Goal: Transaction & Acquisition: Obtain resource

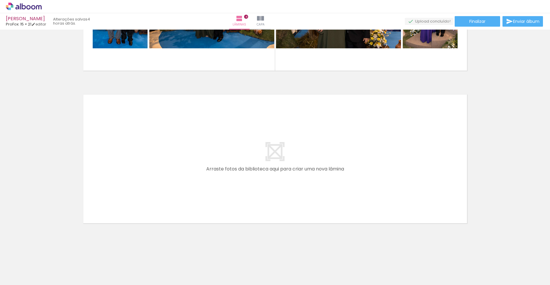
scroll to position [0, 279]
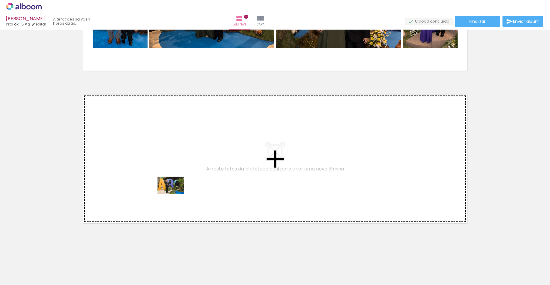
drag, startPoint x: 202, startPoint y: 269, endPoint x: 167, endPoint y: 175, distance: 99.7
click at [167, 175] on quentale-workspace at bounding box center [275, 142] width 550 height 285
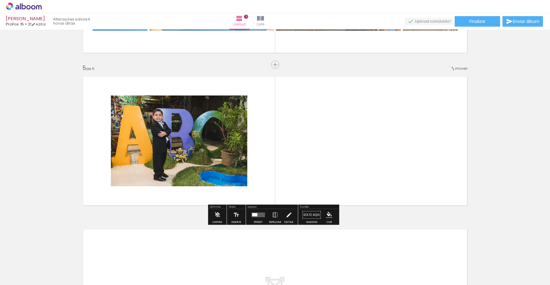
scroll to position [588, 0]
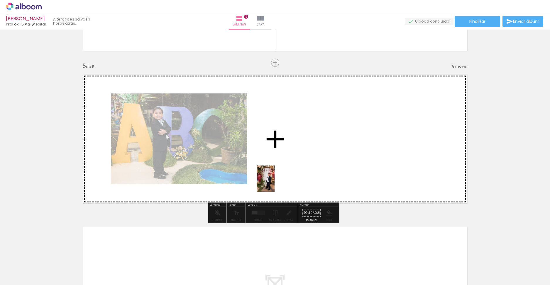
drag, startPoint x: 180, startPoint y: 270, endPoint x: 279, endPoint y: 174, distance: 138.3
click at [279, 174] on quentale-workspace at bounding box center [275, 142] width 550 height 285
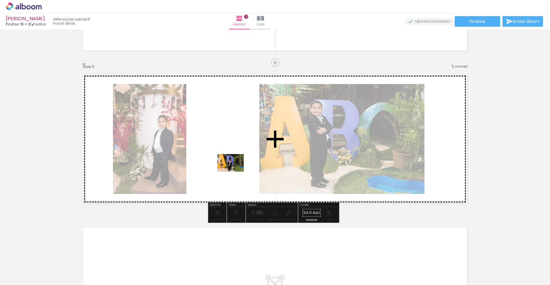
drag, startPoint x: 248, startPoint y: 252, endPoint x: 235, endPoint y: 172, distance: 81.5
click at [235, 172] on quentale-workspace at bounding box center [275, 142] width 550 height 285
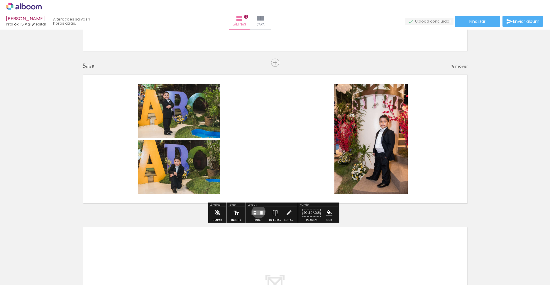
click at [257, 189] on quentale-layouter at bounding box center [257, 213] width 13 height 5
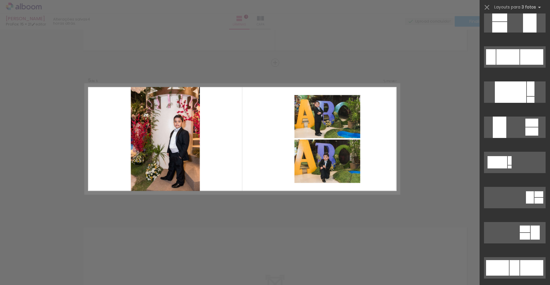
scroll to position [209, 0]
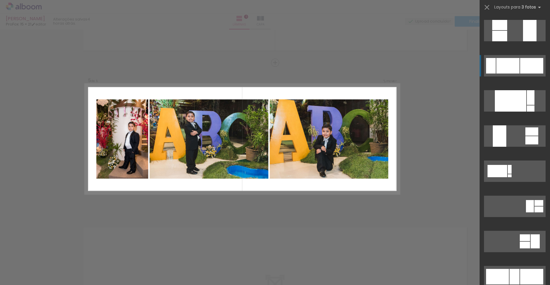
click at [339, 62] on div at bounding box center [531, 66] width 23 height 16
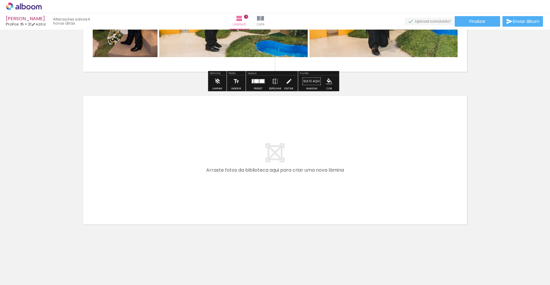
scroll to position [721, 0]
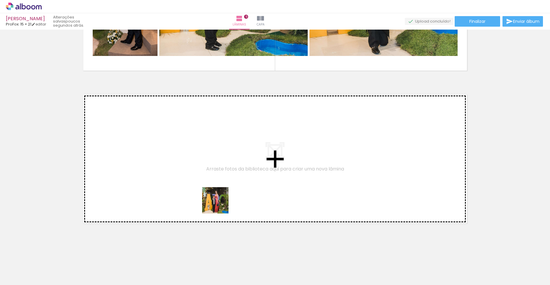
drag, startPoint x: 279, startPoint y: 269, endPoint x: 201, endPoint y: 192, distance: 109.3
click at [201, 189] on quentale-workspace at bounding box center [275, 142] width 550 height 285
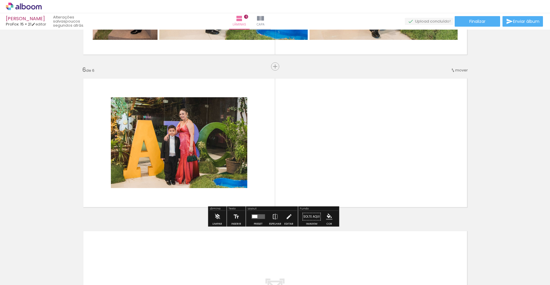
scroll to position [740, 0]
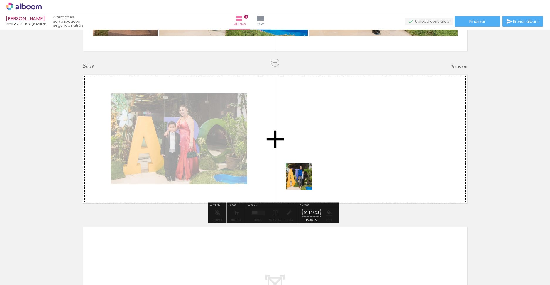
drag, startPoint x: 302, startPoint y: 267, endPoint x: 303, endPoint y: 165, distance: 102.1
click at [303, 165] on quentale-workspace at bounding box center [275, 142] width 550 height 285
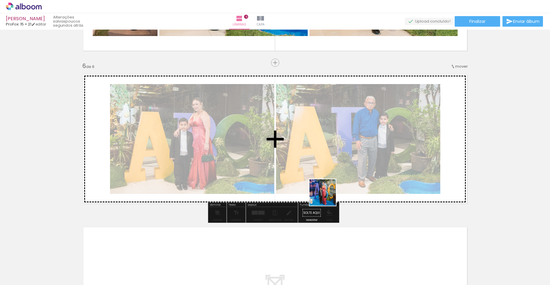
drag, startPoint x: 344, startPoint y: 266, endPoint x: 318, endPoint y: 153, distance: 116.4
click at [318, 153] on quentale-workspace at bounding box center [275, 142] width 550 height 285
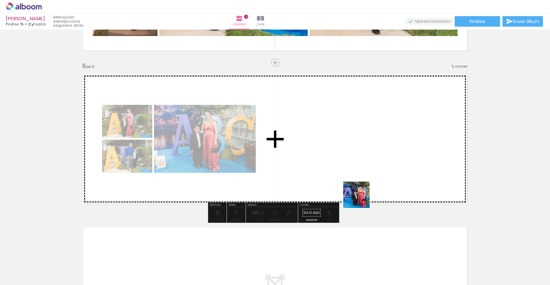
drag, startPoint x: 363, startPoint y: 271, endPoint x: 351, endPoint y: 163, distance: 108.9
click at [339, 163] on quentale-workspace at bounding box center [275, 142] width 550 height 285
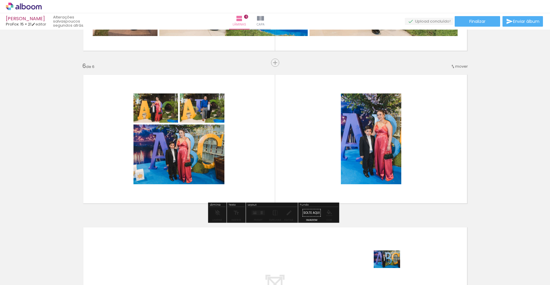
drag, startPoint x: 406, startPoint y: 270, endPoint x: 392, endPoint y: 269, distance: 14.1
click at [339, 189] on div at bounding box center [403, 265] width 29 height 19
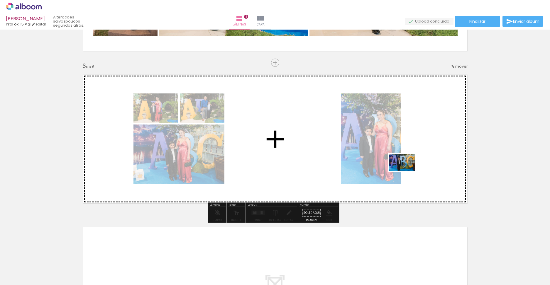
drag, startPoint x: 408, startPoint y: 253, endPoint x: 406, endPoint y: 172, distance: 81.2
click at [339, 172] on quentale-workspace at bounding box center [275, 142] width 550 height 285
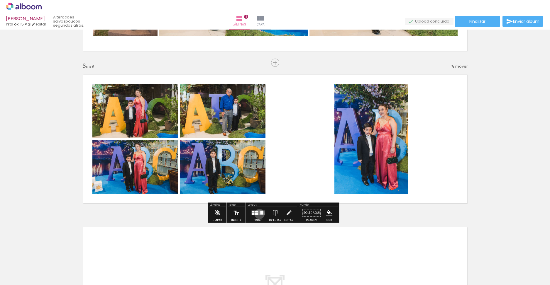
click at [258, 189] on quentale-layouter at bounding box center [257, 213] width 13 height 5
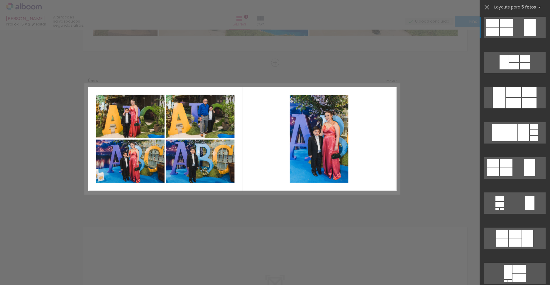
scroll to position [2, 0]
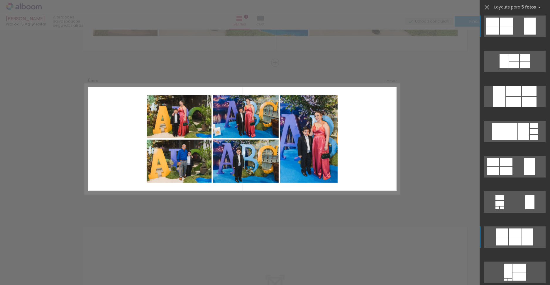
click at [339, 189] on div at bounding box center [527, 237] width 11 height 17
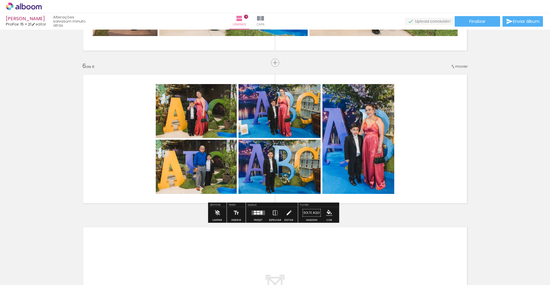
click at [339, 189] on iron-image at bounding box center [436, 265] width 30 height 21
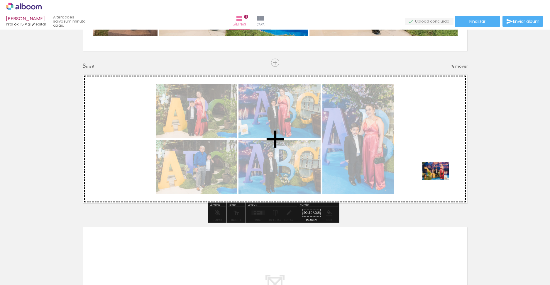
drag, startPoint x: 442, startPoint y: 266, endPoint x: 438, endPoint y: 175, distance: 91.0
click at [339, 175] on quentale-workspace at bounding box center [275, 142] width 550 height 285
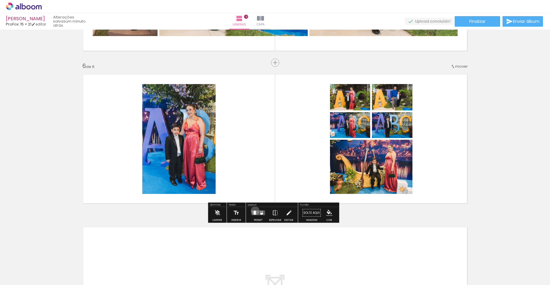
click at [254, 189] on div at bounding box center [254, 213] width 2 height 4
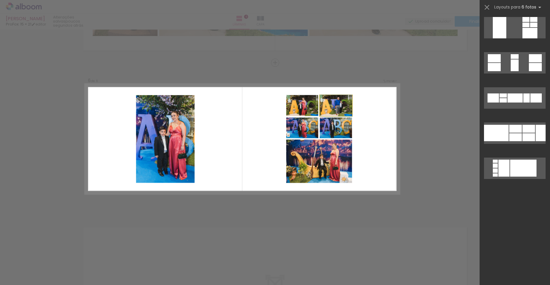
scroll to position [0, 0]
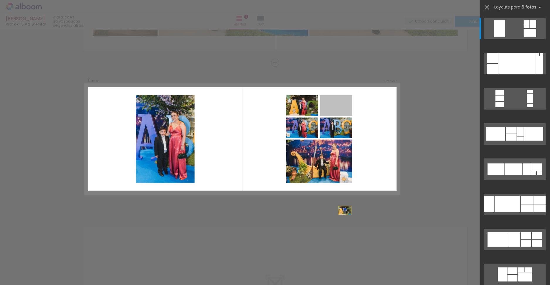
drag, startPoint x: 331, startPoint y: 107, endPoint x: 344, endPoint y: 236, distance: 129.1
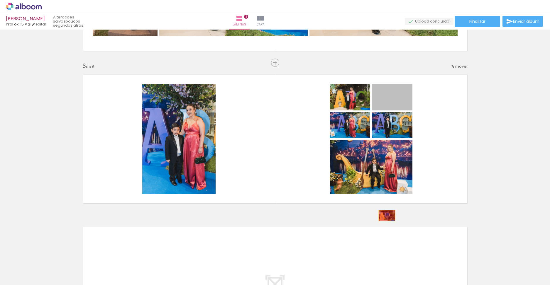
drag, startPoint x: 401, startPoint y: 107, endPoint x: 384, endPoint y: 216, distance: 110.3
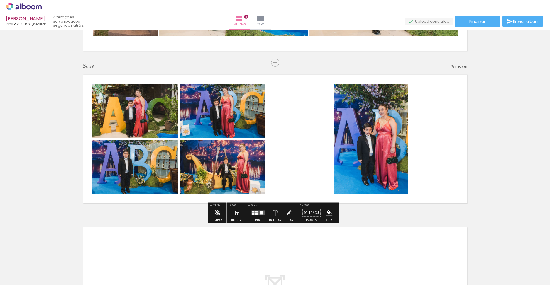
click at [255, 189] on div at bounding box center [256, 212] width 3 height 2
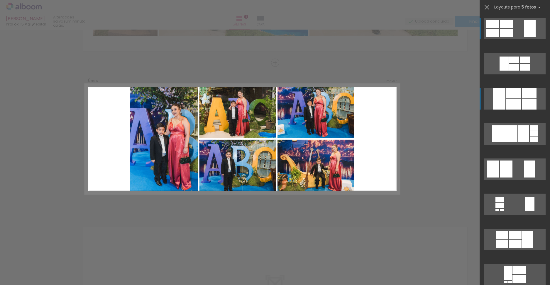
click at [339, 100] on div at bounding box center [513, 104] width 15 height 11
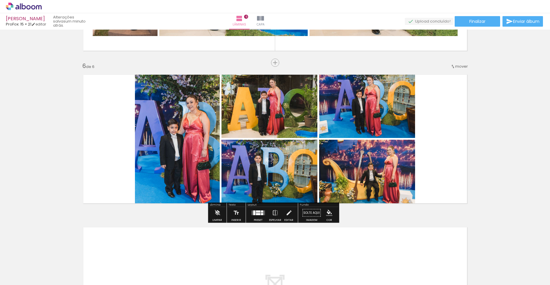
click at [339, 116] on quentale-layouter at bounding box center [275, 139] width 393 height 138
click at [339, 115] on quentale-layouter at bounding box center [275, 139] width 393 height 138
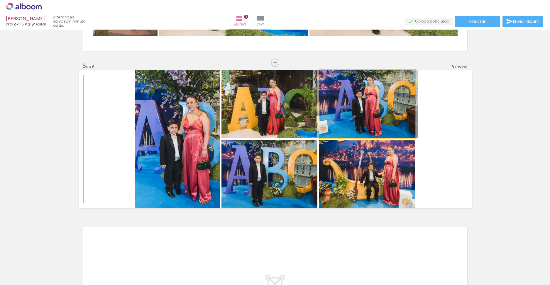
click at [339, 109] on quentale-photo at bounding box center [367, 104] width 96 height 68
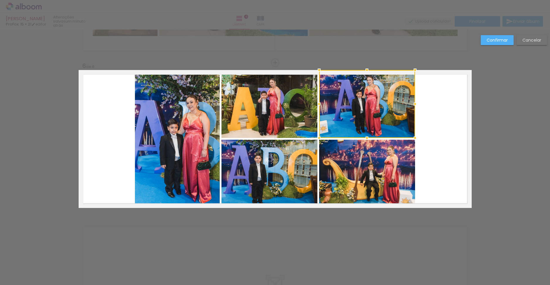
click at [339, 108] on quentale-layouter at bounding box center [275, 139] width 393 height 138
drag, startPoint x: 431, startPoint y: 104, endPoint x: 187, endPoint y: 148, distance: 247.6
click at [187, 148] on quentale-layouter at bounding box center [275, 139] width 393 height 138
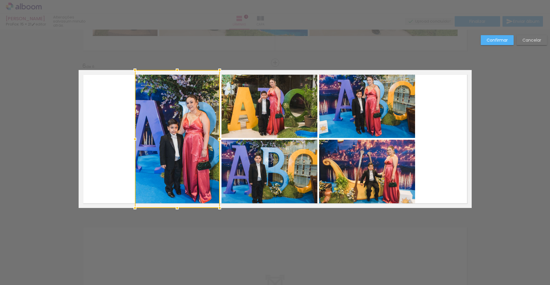
click at [187, 146] on div at bounding box center [177, 139] width 85 height 138
click at [241, 127] on quentale-photo at bounding box center [269, 104] width 96 height 68
click at [243, 157] on div at bounding box center [226, 139] width 182 height 138
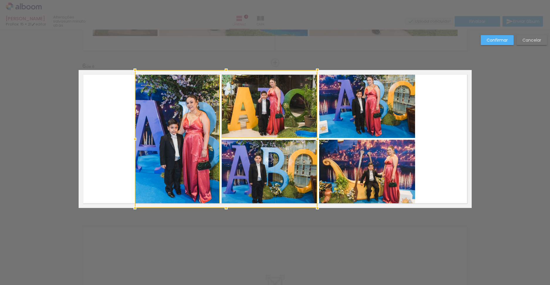
click at [339, 155] on quentale-photo at bounding box center [367, 174] width 96 height 68
click at [339, 117] on div at bounding box center [275, 139] width 280 height 138
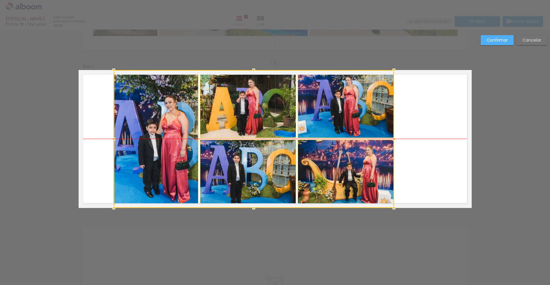
drag, startPoint x: 373, startPoint y: 122, endPoint x: 351, endPoint y: 118, distance: 21.9
click at [339, 118] on div at bounding box center [254, 139] width 280 height 138
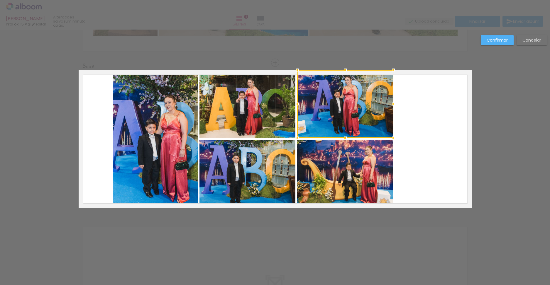
click at [339, 144] on quentale-layouter at bounding box center [275, 139] width 393 height 138
click at [339, 147] on quentale-layouter at bounding box center [275, 139] width 393 height 138
click at [0, 0] on slot "Confirmar" at bounding box center [0, 0] width 0 height 0
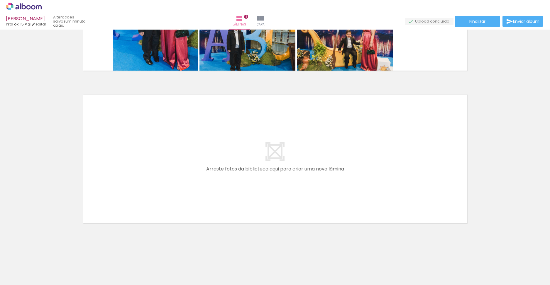
scroll to position [0, 526]
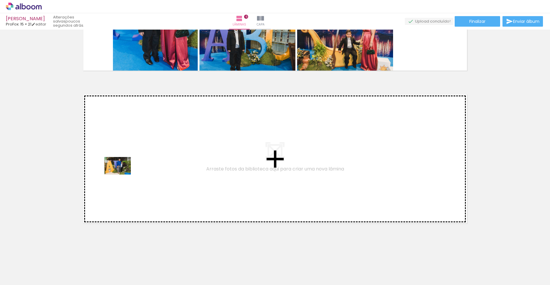
drag, startPoint x: 66, startPoint y: 263, endPoint x: 130, endPoint y: 162, distance: 119.2
click at [130, 162] on quentale-workspace at bounding box center [275, 142] width 550 height 285
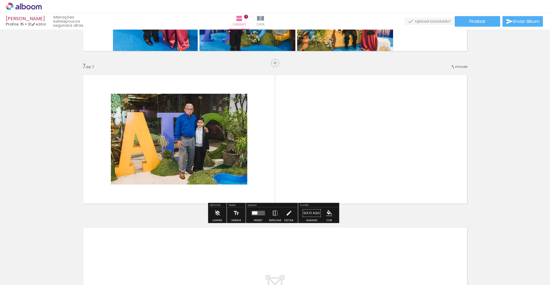
scroll to position [893, 0]
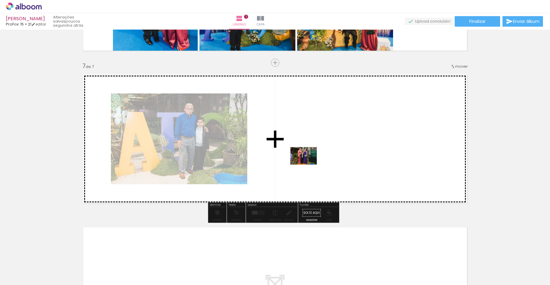
drag, startPoint x: 397, startPoint y: 270, endPoint x: 303, endPoint y: 156, distance: 148.4
click at [303, 156] on quentale-workspace at bounding box center [275, 142] width 550 height 285
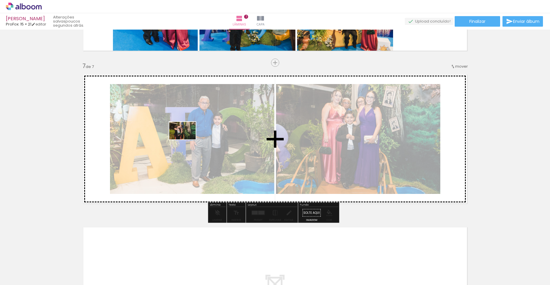
drag, startPoint x: 363, startPoint y: 270, endPoint x: 187, endPoint y: 140, distance: 219.5
click at [187, 140] on quentale-workspace at bounding box center [275, 142] width 550 height 285
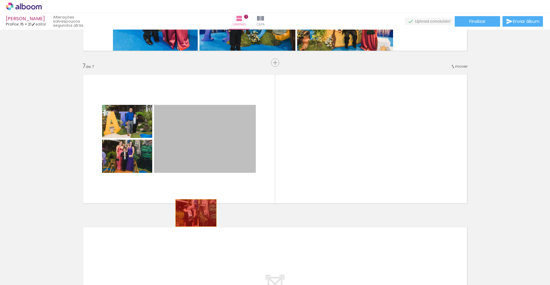
drag, startPoint x: 201, startPoint y: 150, endPoint x: 194, endPoint y: 213, distance: 64.1
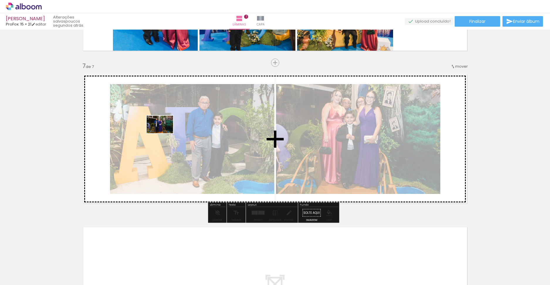
drag, startPoint x: 427, startPoint y: 271, endPoint x: 164, endPoint y: 133, distance: 296.2
click at [164, 133] on quentale-workspace at bounding box center [275, 142] width 550 height 285
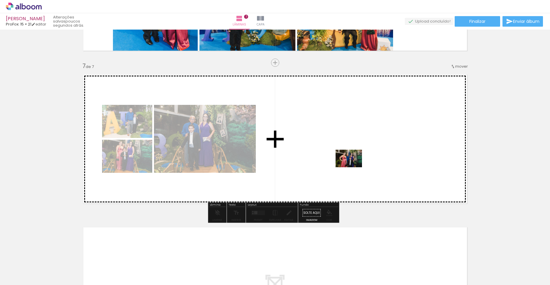
drag, startPoint x: 456, startPoint y: 267, endPoint x: 308, endPoint y: 138, distance: 196.2
click at [308, 138] on quentale-workspace at bounding box center [275, 142] width 550 height 285
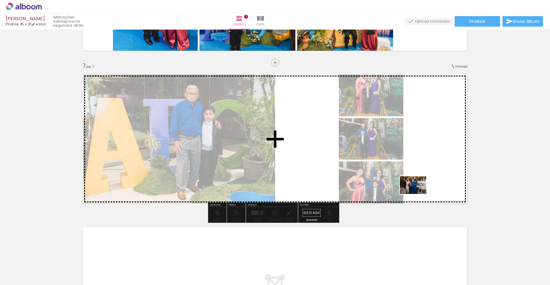
drag, startPoint x: 481, startPoint y: 265, endPoint x: 417, endPoint y: 194, distance: 95.3
click at [339, 189] on quentale-workspace at bounding box center [275, 142] width 550 height 285
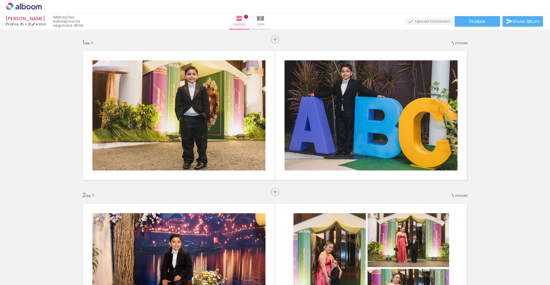
scroll to position [0, 526]
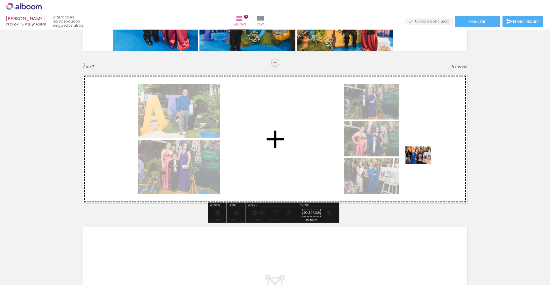
click at [421, 161] on quentale-workspace at bounding box center [275, 142] width 550 height 285
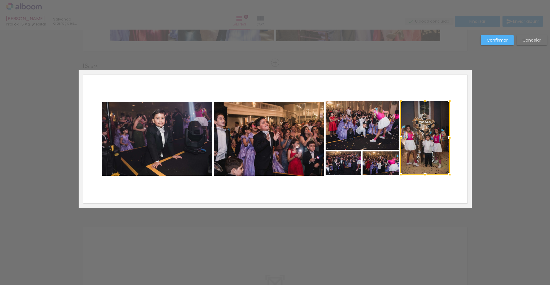
scroll to position [0, 1536]
click at [387, 197] on quentale-layouter at bounding box center [275, 139] width 393 height 138
click at [507, 39] on paper-button "Confirmar" at bounding box center [497, 40] width 33 height 10
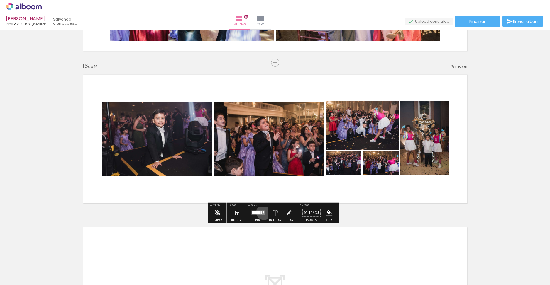
click at [262, 212] on div at bounding box center [262, 212] width 1 height 2
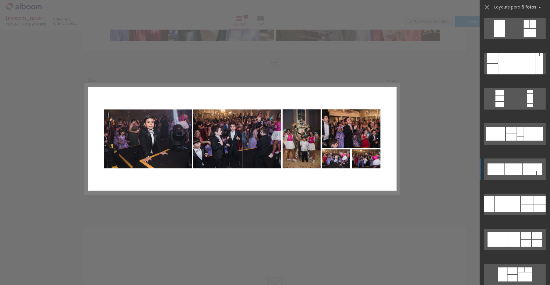
scroll to position [141, 0]
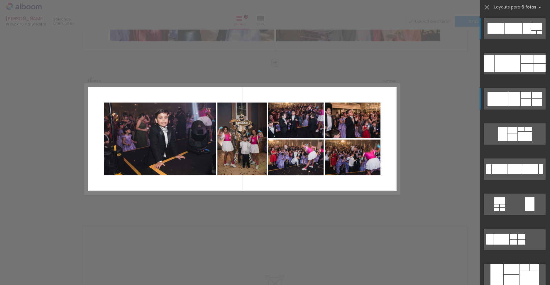
click at [515, 104] on div at bounding box center [514, 99] width 11 height 14
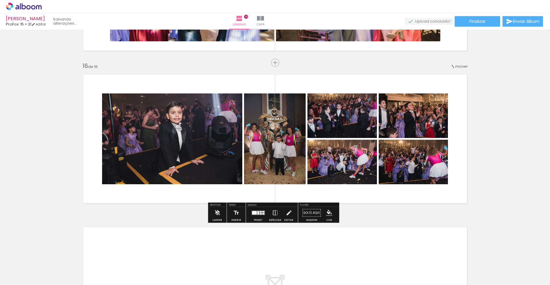
click at [303, 81] on quentale-layouter at bounding box center [275, 139] width 393 height 138
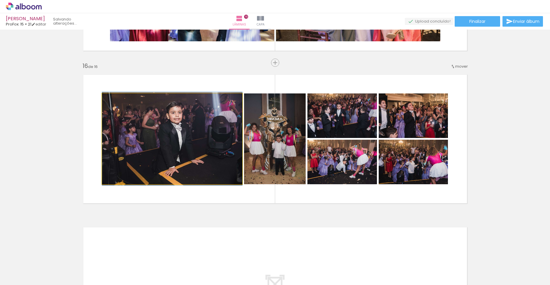
click at [221, 154] on quentale-photo at bounding box center [172, 139] width 140 height 91
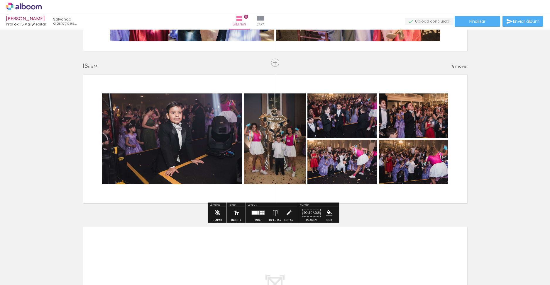
click at [192, 138] on quentale-photo at bounding box center [172, 139] width 140 height 91
click at [210, 136] on quentale-photo at bounding box center [172, 139] width 140 height 91
click at [235, 86] on quentale-layouter at bounding box center [275, 139] width 393 height 138
click at [236, 86] on quentale-layouter at bounding box center [275, 139] width 393 height 138
click at [237, 84] on quentale-layouter at bounding box center [275, 139] width 393 height 138
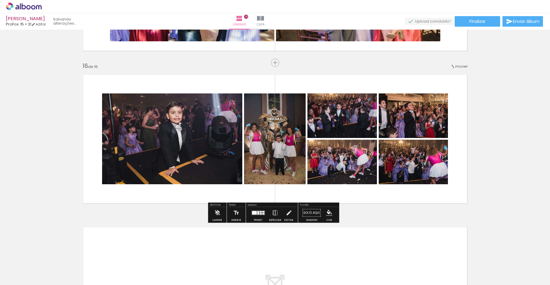
click at [237, 84] on quentale-layouter at bounding box center [275, 139] width 393 height 138
click at [385, 81] on quentale-layouter at bounding box center [275, 139] width 393 height 138
click at [385, 82] on quentale-layouter at bounding box center [275, 139] width 393 height 138
click at [367, 97] on div at bounding box center [366, 100] width 7 height 6
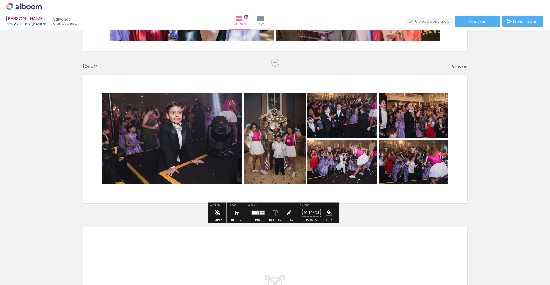
click at [367, 97] on div at bounding box center [366, 100] width 7 height 6
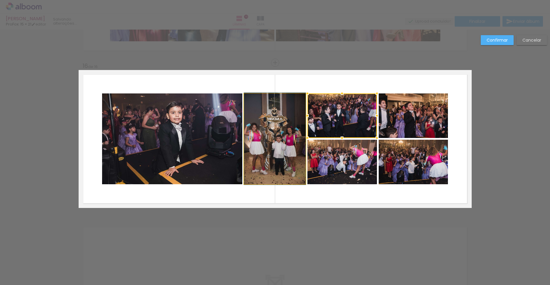
click at [289, 118] on quentale-photo at bounding box center [275, 139] width 62 height 91
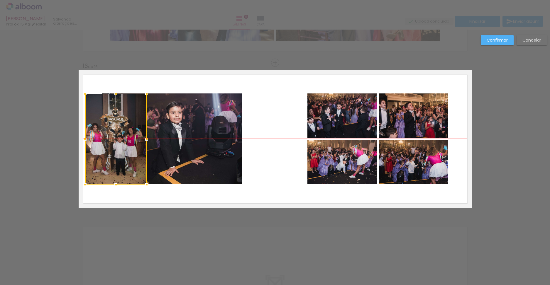
drag, startPoint x: 272, startPoint y: 116, endPoint x: 113, endPoint y: 113, distance: 159.0
click at [113, 113] on div at bounding box center [116, 139] width 62 height 91
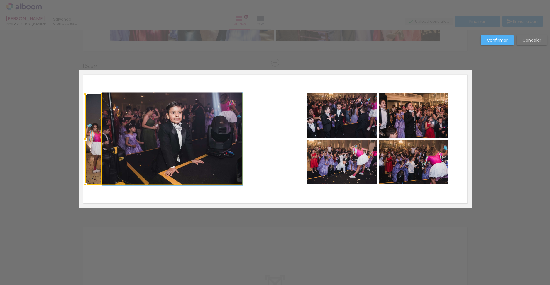
click at [198, 113] on quentale-photo at bounding box center [172, 139] width 140 height 91
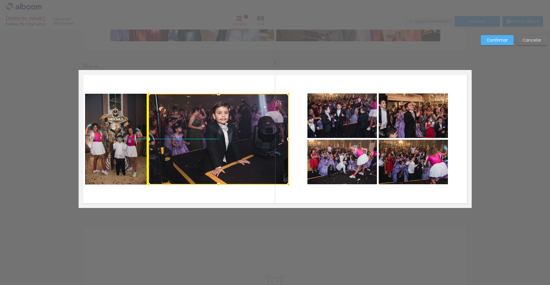
drag, startPoint x: 190, startPoint y: 116, endPoint x: 239, endPoint y: 115, distance: 48.4
click at [239, 115] on div at bounding box center [218, 139] width 140 height 91
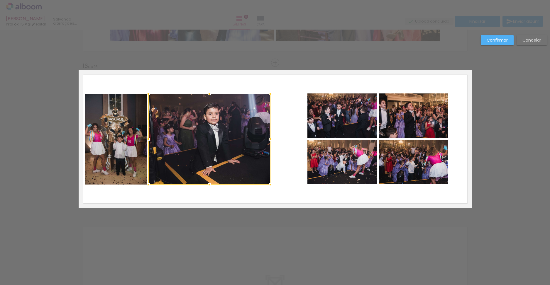
drag, startPoint x: 286, startPoint y: 138, endPoint x: 267, endPoint y: 137, distance: 19.4
click at [267, 137] on div at bounding box center [271, 139] width 12 height 12
click at [117, 138] on quentale-photo at bounding box center [116, 139] width 62 height 91
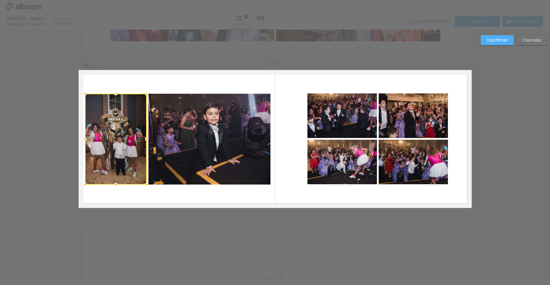
click at [284, 109] on quentale-layouter at bounding box center [275, 139] width 393 height 138
drag, startPoint x: 279, startPoint y: 88, endPoint x: 225, endPoint y: 121, distance: 63.3
click at [225, 121] on quentale-layouter at bounding box center [275, 139] width 393 height 138
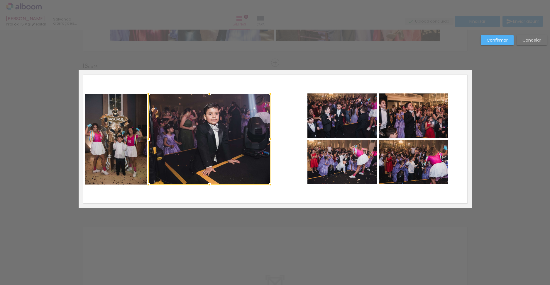
click at [132, 126] on quentale-photo at bounding box center [116, 139] width 62 height 91
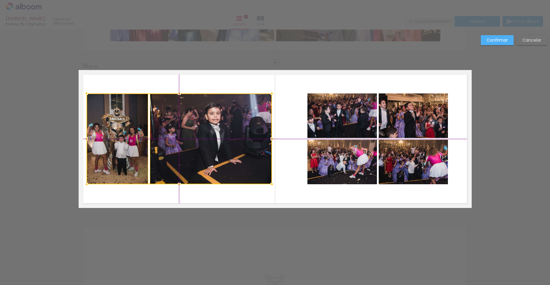
click at [187, 123] on div at bounding box center [179, 139] width 185 height 91
click at [280, 135] on quentale-layouter at bounding box center [275, 139] width 393 height 138
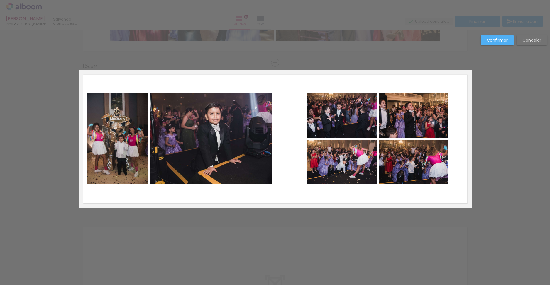
click at [331, 106] on quentale-photo at bounding box center [342, 116] width 70 height 45
click at [416, 118] on quentale-photo at bounding box center [413, 116] width 69 height 45
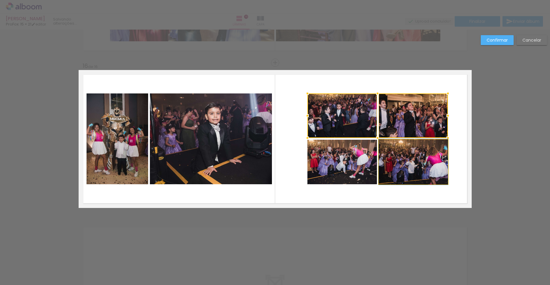
click at [414, 164] on quentale-photo at bounding box center [413, 162] width 69 height 45
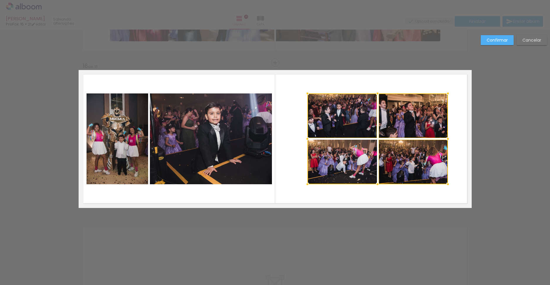
click at [362, 162] on div at bounding box center [377, 139] width 140 height 91
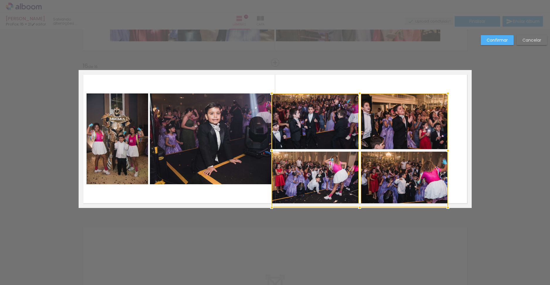
drag, startPoint x: 305, startPoint y: 184, endPoint x: 270, endPoint y: 204, distance: 40.4
click at [270, 204] on div at bounding box center [272, 208] width 12 height 12
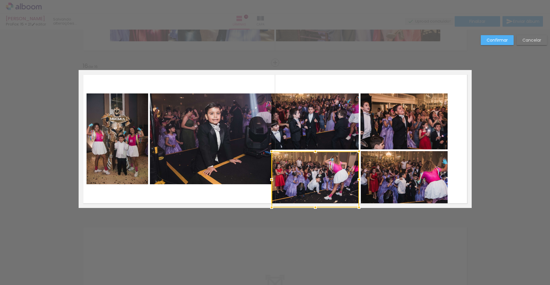
click at [372, 163] on quentale-photo at bounding box center [404, 179] width 87 height 56
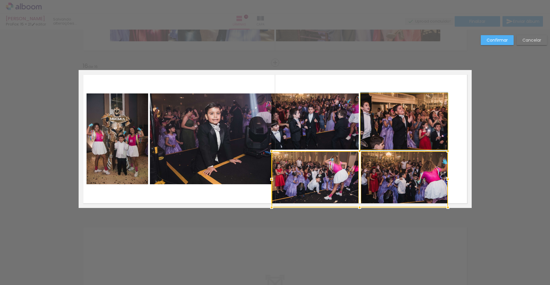
click at [377, 128] on quentale-photo at bounding box center [403, 122] width 87 height 56
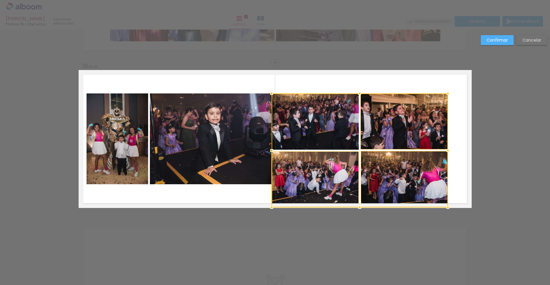
click at [330, 129] on div at bounding box center [360, 151] width 176 height 114
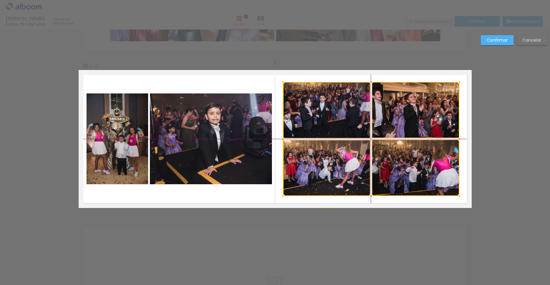
drag, startPoint x: 373, startPoint y: 134, endPoint x: 382, endPoint y: 125, distance: 13.1
click at [382, 125] on div at bounding box center [371, 139] width 176 height 114
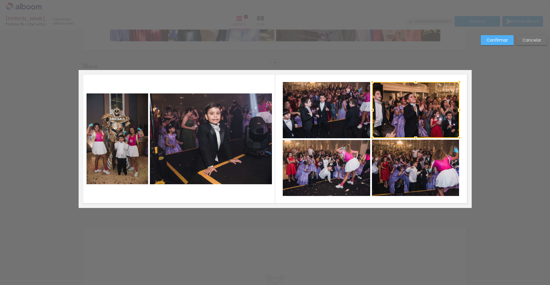
click at [497, 45] on div "Confirmar Cancelar" at bounding box center [512, 42] width 69 height 14
click at [0, 0] on slot "Confirmar" at bounding box center [0, 0] width 0 height 0
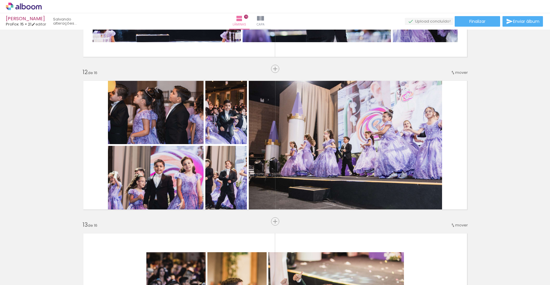
scroll to position [1661, 0]
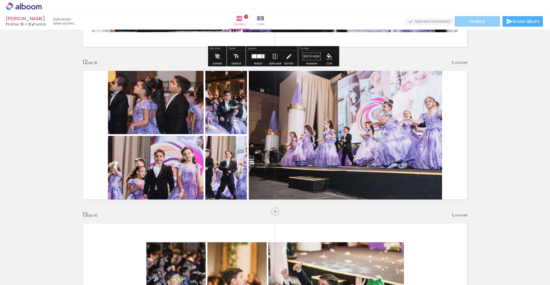
click at [469, 23] on span "Finalizar" at bounding box center [477, 21] width 16 height 4
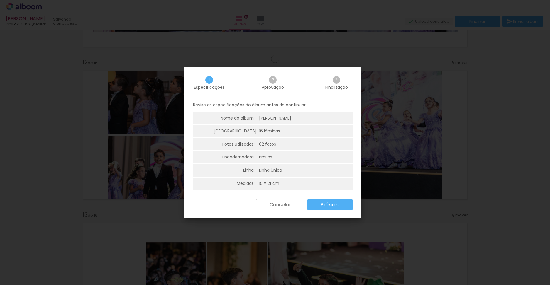
click at [0, 0] on slot "Próximo" at bounding box center [0, 0] width 0 height 0
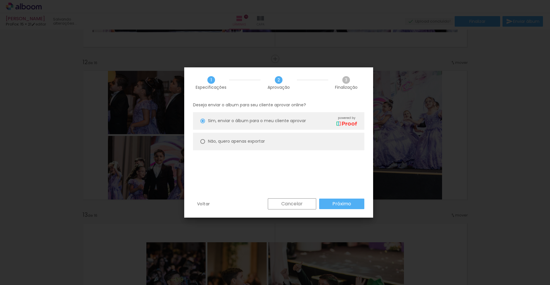
click at [0, 0] on slot "Não, quero apenas exportar" at bounding box center [0, 0] width 0 height 0
type paper-radio-button "on"
click at [0, 0] on slot "Próximo" at bounding box center [0, 0] width 0 height 0
type input "Alta, 300 DPI"
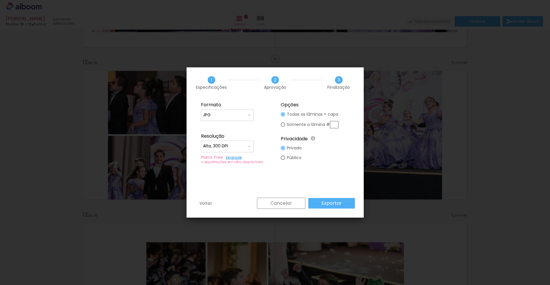
click at [283, 123] on div at bounding box center [283, 125] width 4 height 4
type paper-radio-button "on"
click at [286, 114] on paper-radio-button "Todas as lâminas + capa" at bounding box center [310, 115] width 58 height 10
type paper-radio-button "on"
click at [0, 0] on slot "Exportar" at bounding box center [0, 0] width 0 height 0
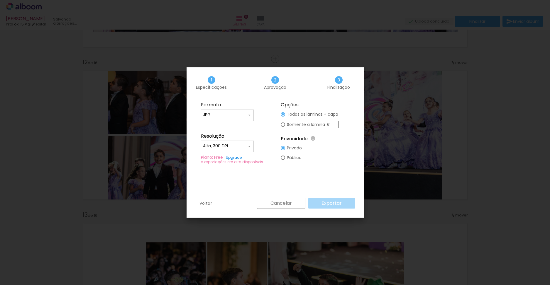
click at [325, 199] on div "Cancelar Exportar" at bounding box center [304, 203] width 101 height 11
click at [240, 175] on div "Formato JPG PDF Resolução Alta, 300 DPI Baixa Plano: Free Upgrade ∞ exportações…" at bounding box center [275, 148] width 177 height 100
click at [251, 150] on paper-input-container "Alta, 300 DPI" at bounding box center [227, 147] width 53 height 12
click at [250, 147] on paper-item "Alta, 300 DPI" at bounding box center [227, 146] width 53 height 12
click at [248, 113] on iron-icon at bounding box center [249, 115] width 5 height 5
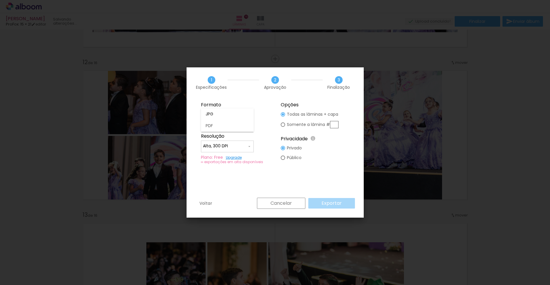
click at [248, 113] on paper-item "JPG" at bounding box center [227, 115] width 53 height 12
click at [282, 159] on div at bounding box center [283, 158] width 4 height 4
type paper-radio-button "on"
click at [284, 124] on div at bounding box center [283, 125] width 4 height 4
click at [284, 115] on div at bounding box center [283, 114] width 4 height 4
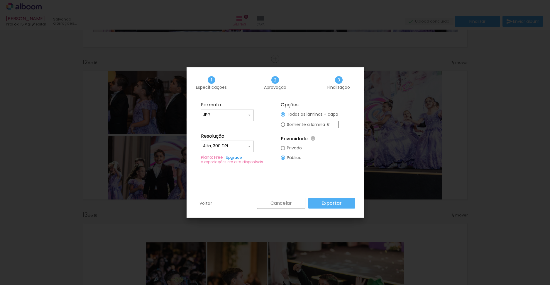
click at [0, 0] on slot "Exportar" at bounding box center [0, 0] width 0 height 0
click at [249, 113] on iron-icon at bounding box center [249, 115] width 5 height 5
click at [241, 125] on paper-item "PDF" at bounding box center [227, 126] width 53 height 12
click at [252, 114] on paper-input-container "PDF" at bounding box center [227, 116] width 53 height 12
click at [241, 117] on paper-item "JPG" at bounding box center [227, 115] width 53 height 12
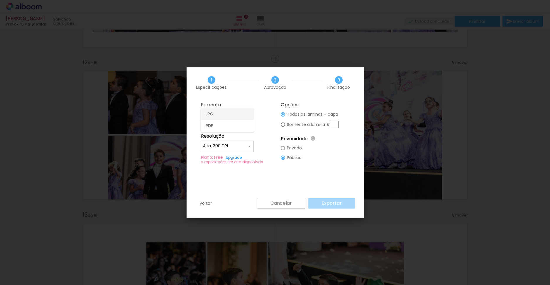
type input "JPG"
click at [282, 123] on div at bounding box center [283, 125] width 4 height 4
click at [284, 115] on div at bounding box center [283, 114] width 4 height 4
click at [283, 148] on div at bounding box center [283, 148] width 4 height 4
type paper-radio-button "on"
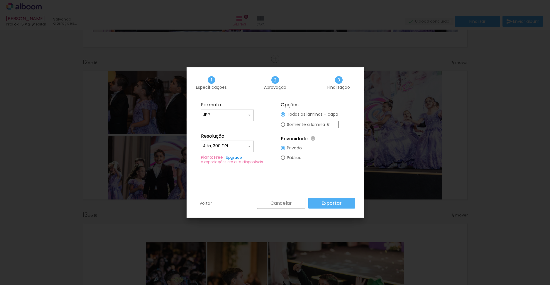
click at [231, 158] on link "Upgrade" at bounding box center [234, 157] width 16 height 5
click at [0, 0] on slot "Exportar" at bounding box center [0, 0] width 0 height 0
click at [0, 0] on slot "Cancelar" at bounding box center [0, 0] width 0 height 0
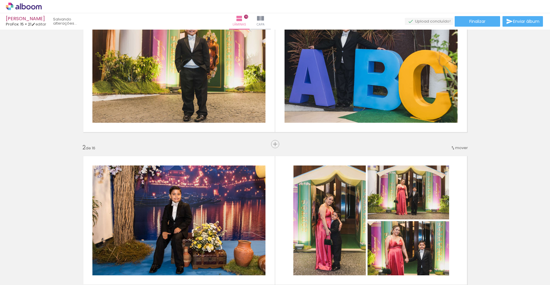
scroll to position [0, 0]
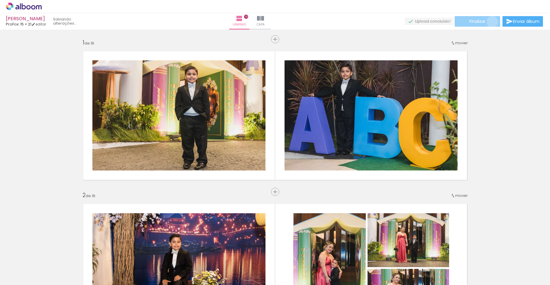
click at [490, 22] on paper-button "Finalizar" at bounding box center [477, 21] width 45 height 11
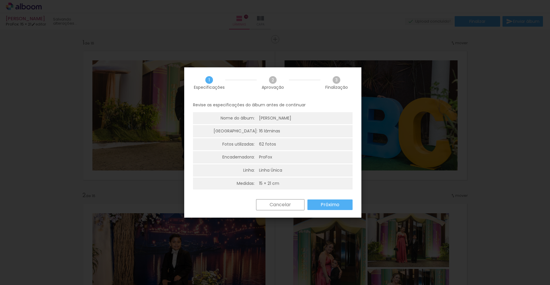
click at [343, 205] on paper-button "Próximo" at bounding box center [329, 205] width 45 height 11
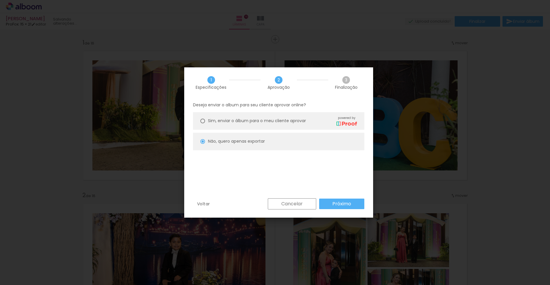
scroll to position [0, 1536]
click at [0, 0] on slot "Próximo" at bounding box center [0, 0] width 0 height 0
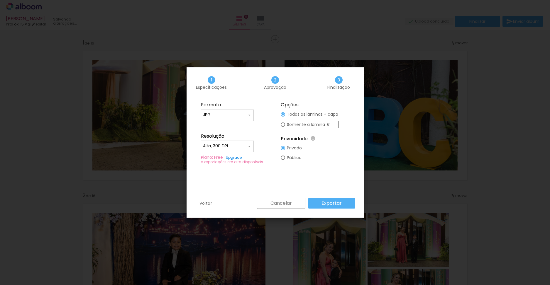
click at [0, 0] on slot "Exportar" at bounding box center [0, 0] width 0 height 0
click at [295, 203] on paper-button "Cancelar" at bounding box center [281, 203] width 48 height 11
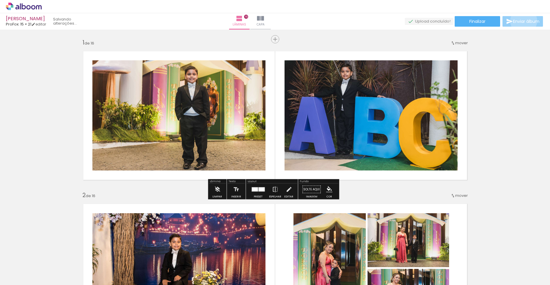
click at [522, 21] on span "Enviar álbum" at bounding box center [526, 21] width 26 height 4
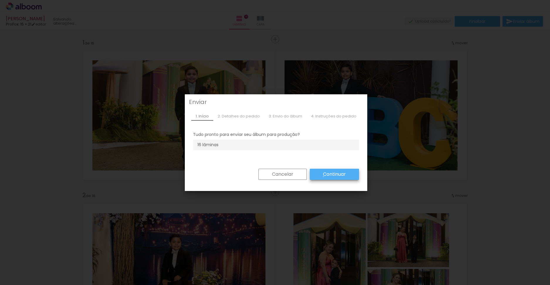
click at [0, 0] on slot "Continuar" at bounding box center [0, 0] width 0 height 0
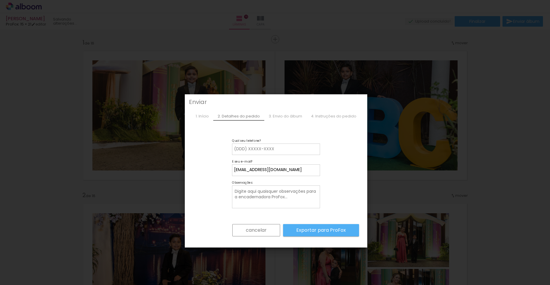
click at [294, 117] on div "3. Envio do álbum" at bounding box center [285, 116] width 42 height 9
click at [329, 117] on div "4. Instruções do pedido" at bounding box center [333, 116] width 54 height 9
click at [0, 0] on slot "cancelar" at bounding box center [0, 0] width 0 height 0
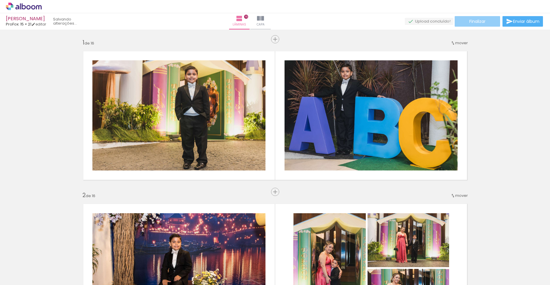
click at [460, 19] on paper-button "Finalizar" at bounding box center [477, 21] width 45 height 11
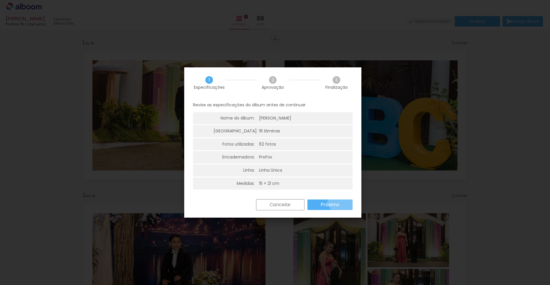
click at [343, 201] on paper-button "Próximo" at bounding box center [329, 205] width 45 height 11
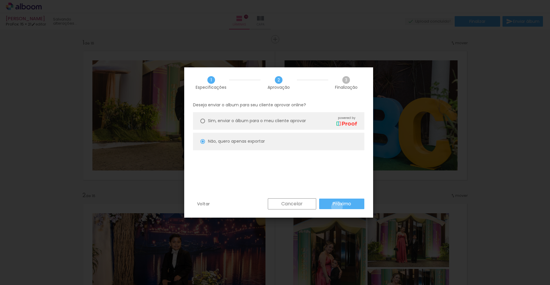
click at [0, 0] on slot "Próximo" at bounding box center [0, 0] width 0 height 0
type input "Alta, 300 DPI"
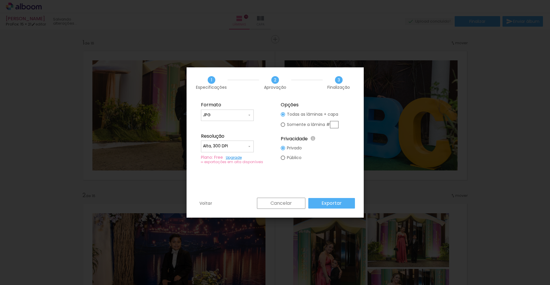
click at [237, 156] on link "Upgrade" at bounding box center [234, 157] width 16 height 5
click at [293, 204] on paper-button "Cancelar" at bounding box center [281, 203] width 48 height 11
